Goal: Find specific page/section: Find specific page/section

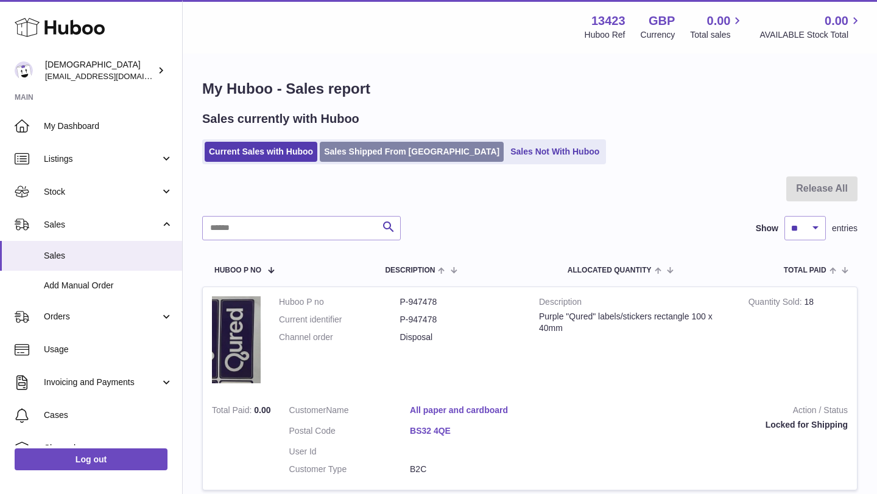
click at [357, 143] on link "Sales Shipped From Huboo" at bounding box center [412, 152] width 184 height 20
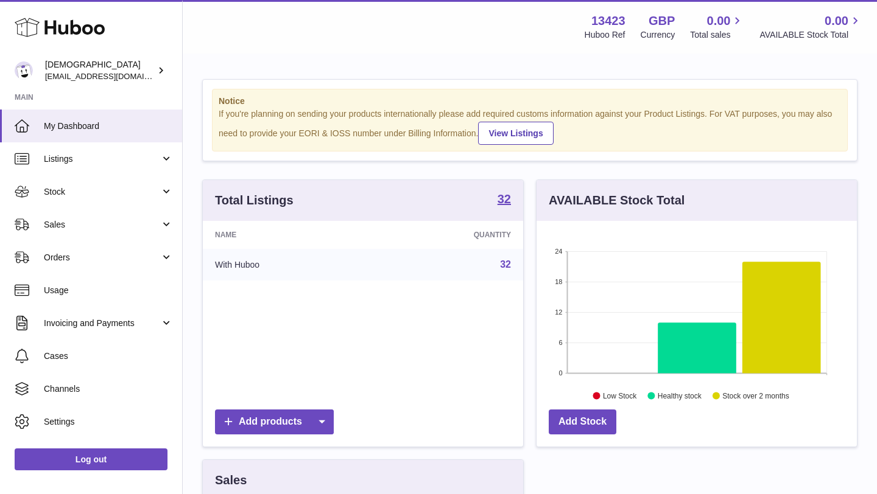
scroll to position [190, 320]
click at [95, 229] on span "Sales" at bounding box center [102, 225] width 116 height 12
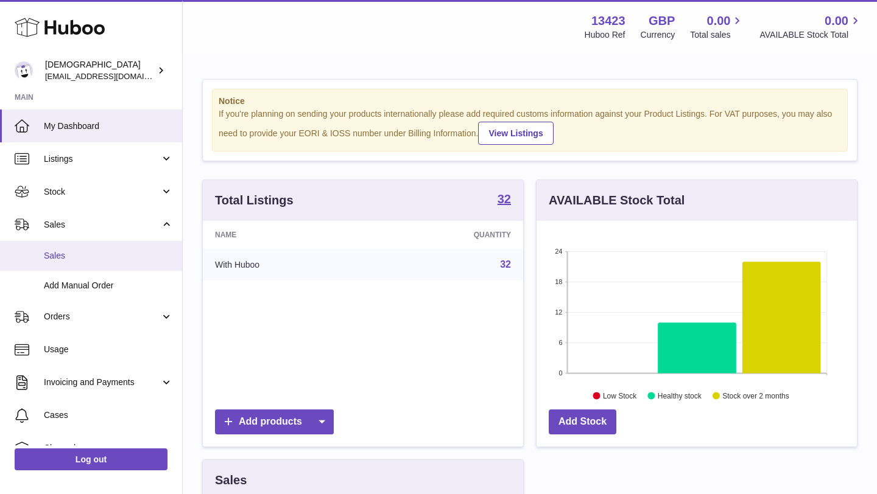
click at [97, 250] on span "Sales" at bounding box center [108, 256] width 129 height 12
